Goal: Transaction & Acquisition: Subscribe to service/newsletter

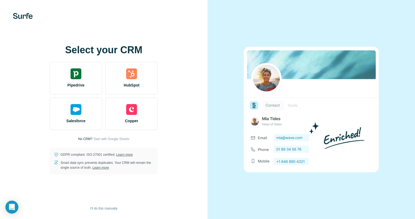
drag, startPoint x: 368, startPoint y: 0, endPoint x: 198, endPoint y: 46, distance: 176.2
click at [198, 46] on div "Select your CRM Pipedrive HubSpot Salesforce Copper No CRM? Start with Google S…" at bounding box center [104, 109] width 208 height 219
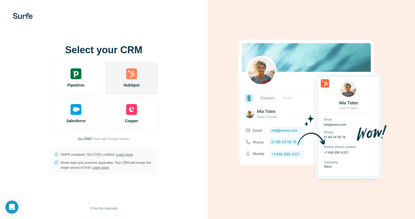
click at [133, 82] on div "HubSpot" at bounding box center [131, 78] width 52 height 32
click at [132, 74] on img at bounding box center [131, 73] width 11 height 11
click at [135, 84] on span "HubSpot" at bounding box center [132, 84] width 16 height 5
click at [129, 77] on img at bounding box center [131, 73] width 11 height 11
